Goal: Find specific page/section

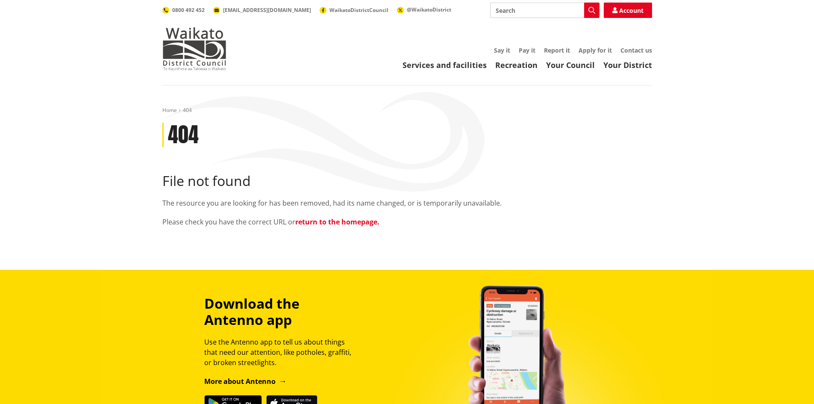
click at [363, 221] on link "return to the homepage." at bounding box center [337, 221] width 84 height 9
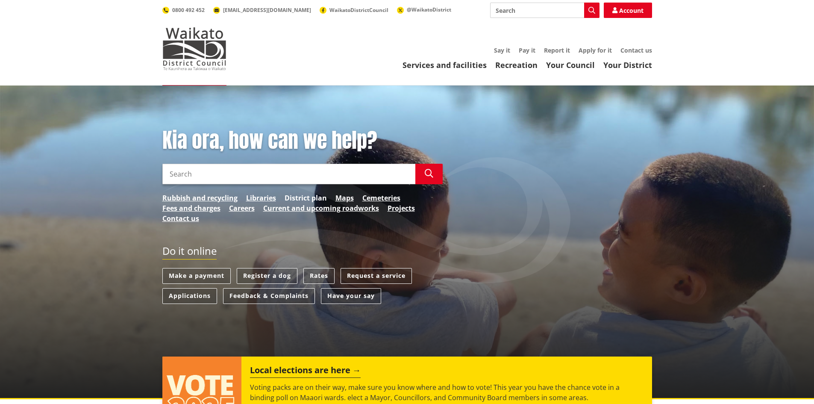
click at [307, 195] on link "District plan" at bounding box center [306, 198] width 42 height 10
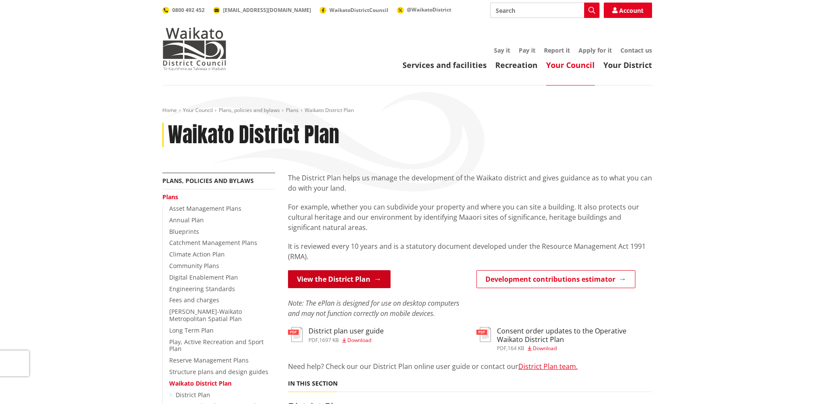
click at [344, 278] on link "View the District Plan" at bounding box center [339, 279] width 103 height 18
